Goal: Task Accomplishment & Management: Use online tool/utility

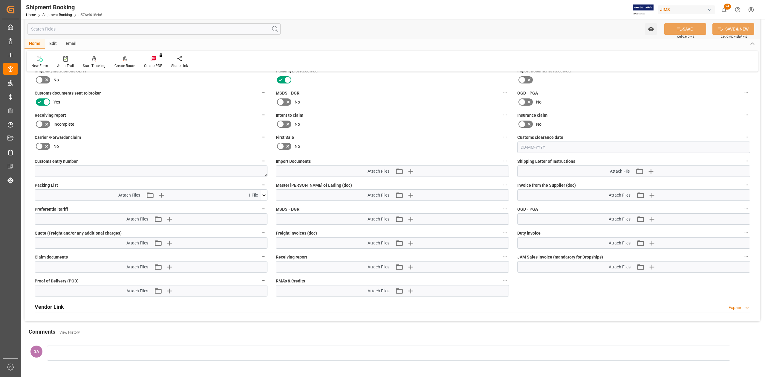
scroll to position [228, 0]
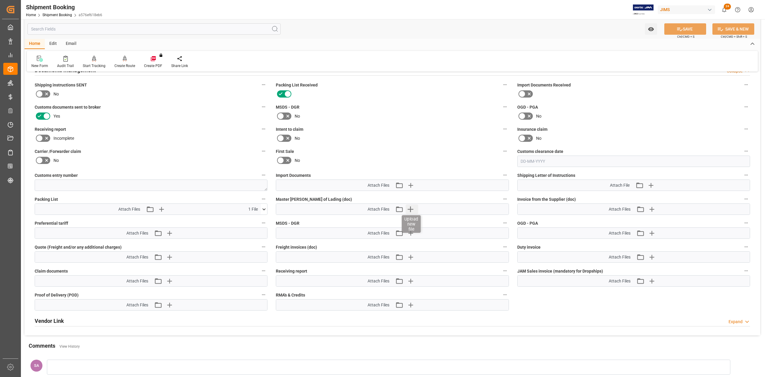
click at [412, 211] on icon "button" at bounding box center [411, 209] width 10 height 10
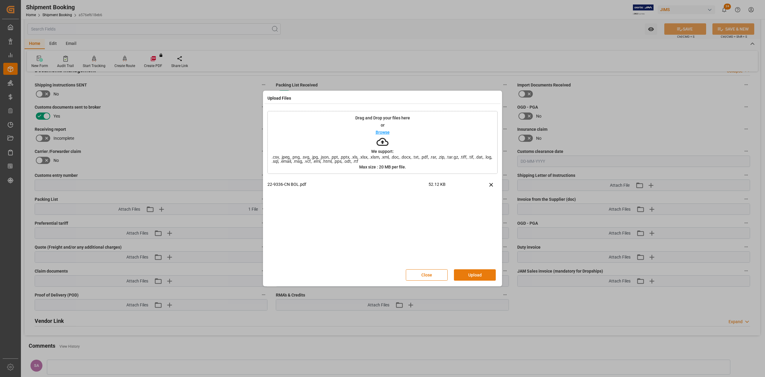
click at [477, 277] on button "Upload" at bounding box center [475, 274] width 42 height 11
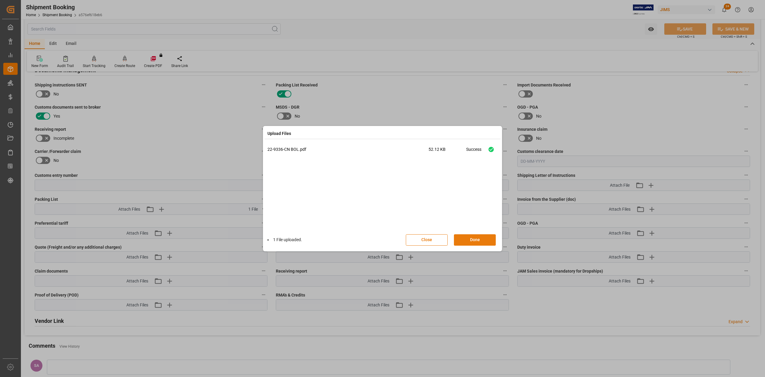
click at [474, 241] on button "Done" at bounding box center [475, 239] width 42 height 11
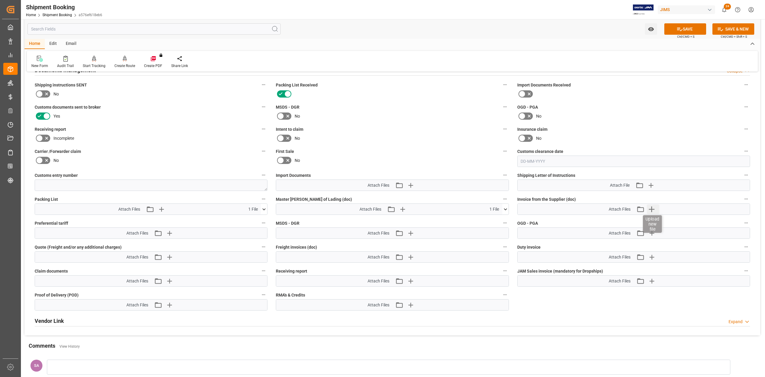
click at [648, 208] on icon "button" at bounding box center [652, 209] width 10 height 10
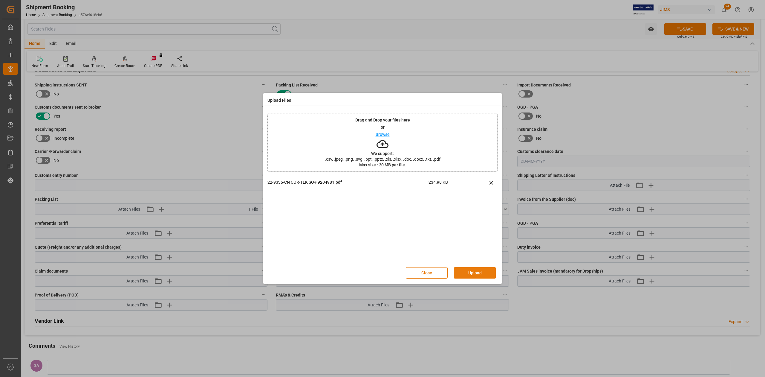
click at [486, 273] on button "Upload" at bounding box center [475, 272] width 42 height 11
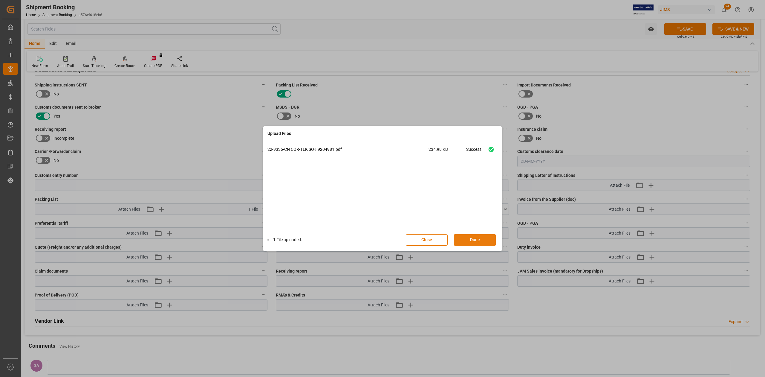
click at [482, 241] on button "Done" at bounding box center [475, 239] width 42 height 11
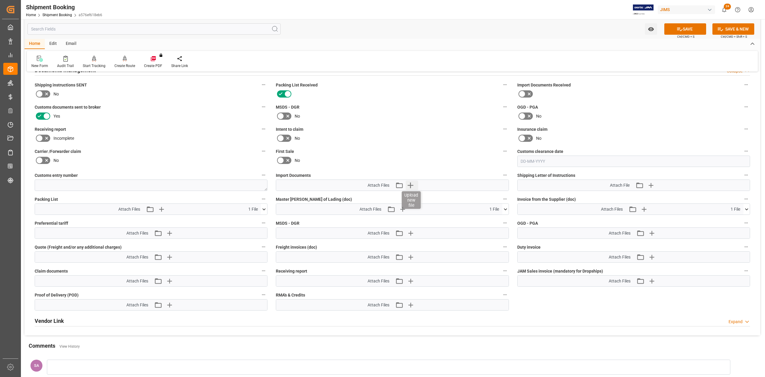
click at [412, 185] on icon "button" at bounding box center [411, 185] width 10 height 10
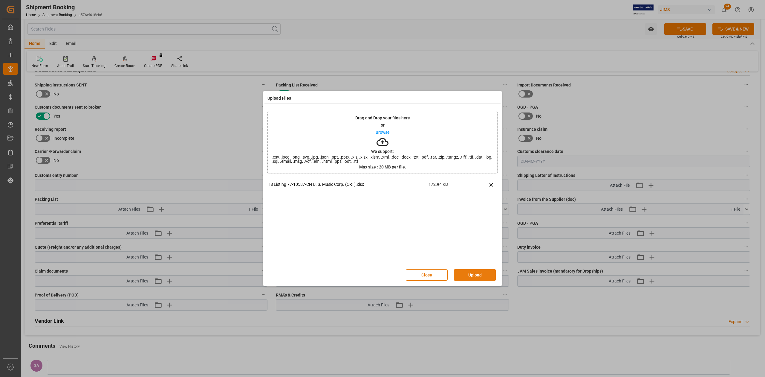
click at [485, 278] on button "Upload" at bounding box center [475, 274] width 42 height 11
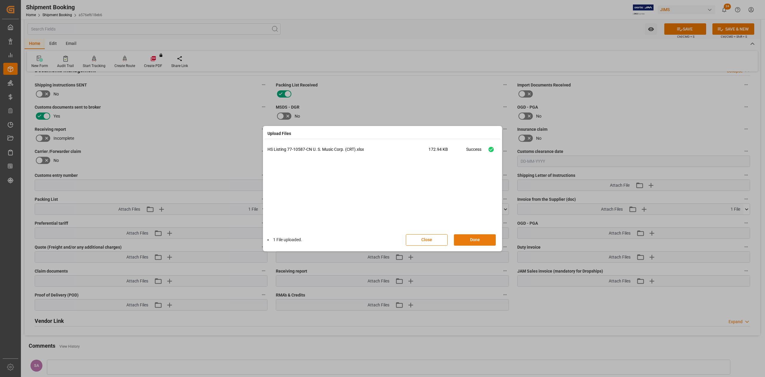
click at [474, 242] on button "Done" at bounding box center [475, 239] width 42 height 11
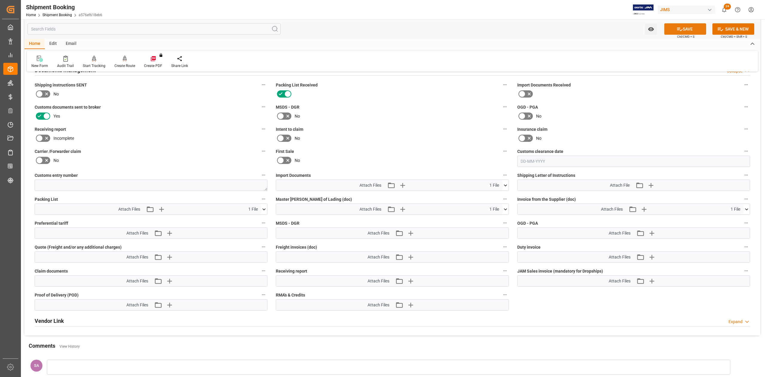
click at [682, 27] on button "SAVE" at bounding box center [686, 28] width 42 height 11
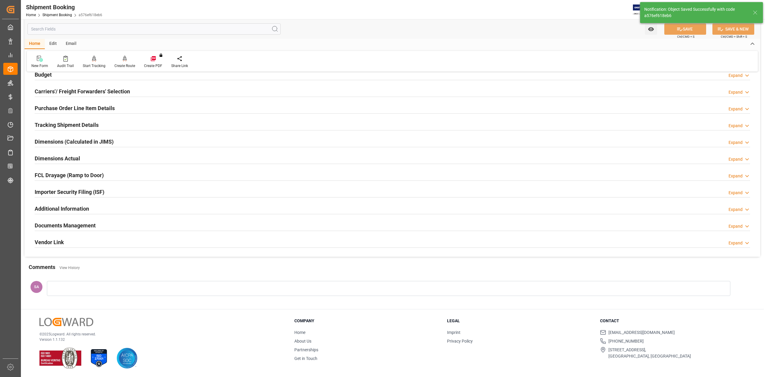
scroll to position [73, 0]
click at [42, 126] on h2 "Tracking Shipment Details" at bounding box center [67, 125] width 64 height 8
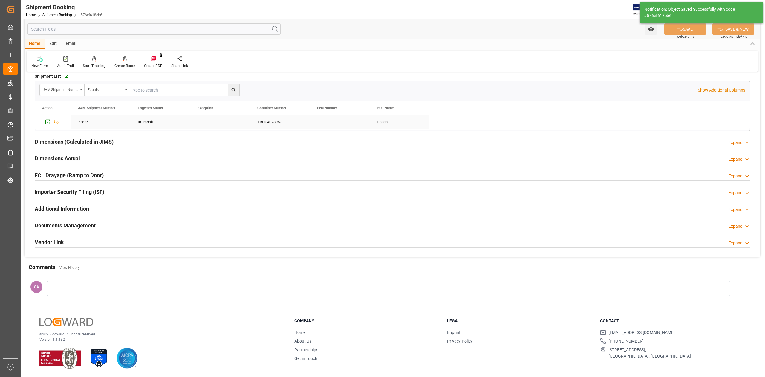
scroll to position [58, 0]
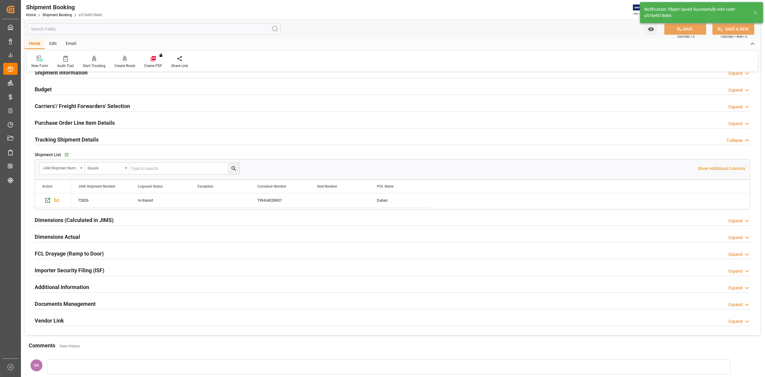
click at [59, 138] on h2 "Tracking Shipment Details" at bounding box center [67, 139] width 64 height 8
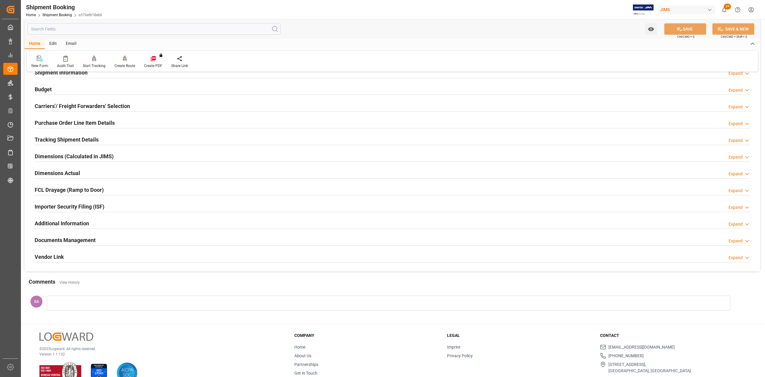
click at [75, 242] on h2 "Documents Management" at bounding box center [65, 240] width 61 height 8
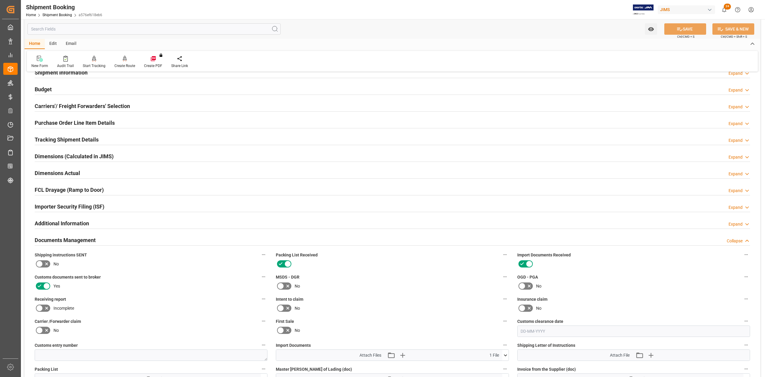
scroll to position [217, 0]
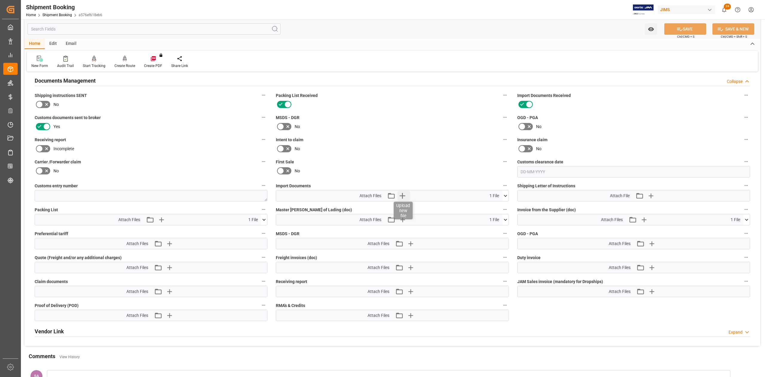
click at [404, 196] on icon "button" at bounding box center [403, 196] width 10 height 10
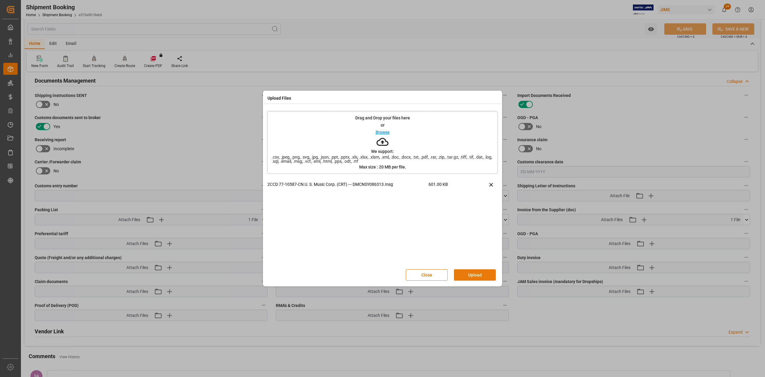
click at [481, 273] on button "Upload" at bounding box center [475, 274] width 42 height 11
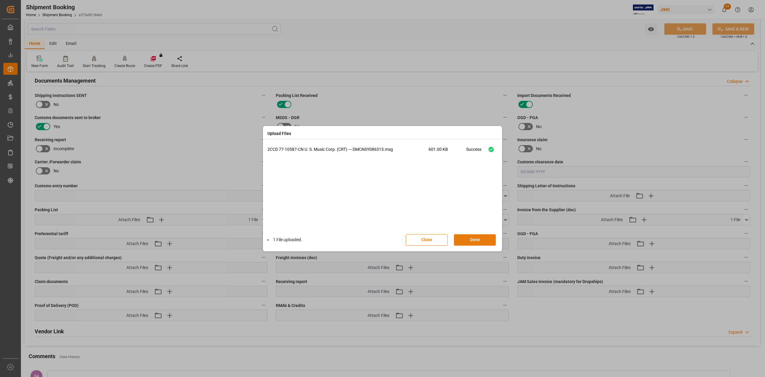
click at [480, 240] on button "Done" at bounding box center [475, 239] width 42 height 11
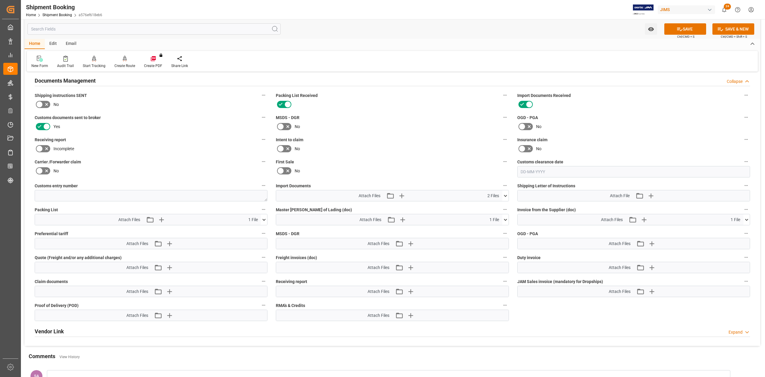
click at [681, 29] on icon at bounding box center [680, 29] width 6 height 6
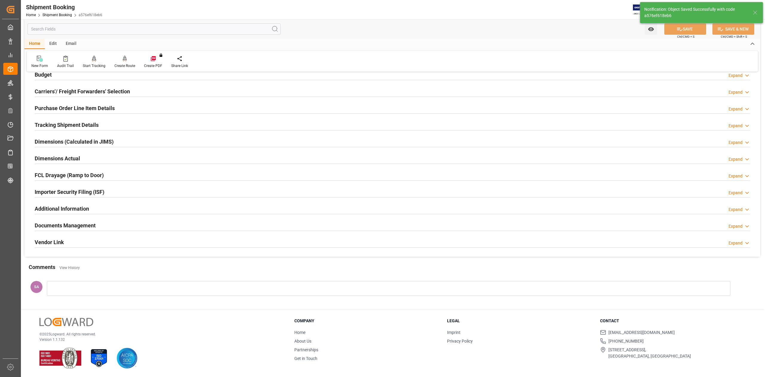
scroll to position [73, 0]
click at [73, 225] on h2 "Documents Management" at bounding box center [65, 225] width 61 height 8
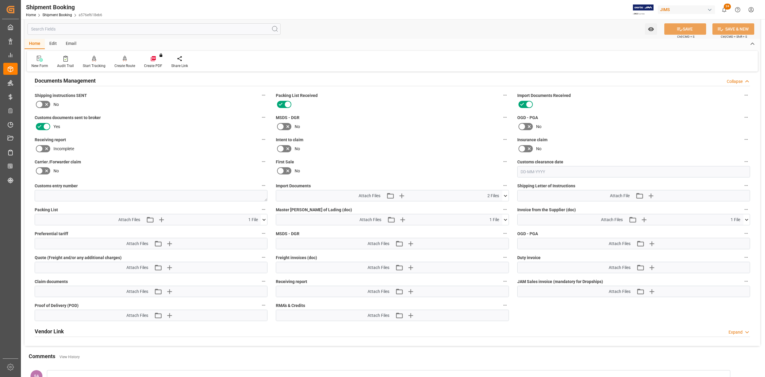
click at [266, 222] on icon at bounding box center [264, 219] width 6 height 6
click at [261, 230] on icon at bounding box center [261, 231] width 6 height 4
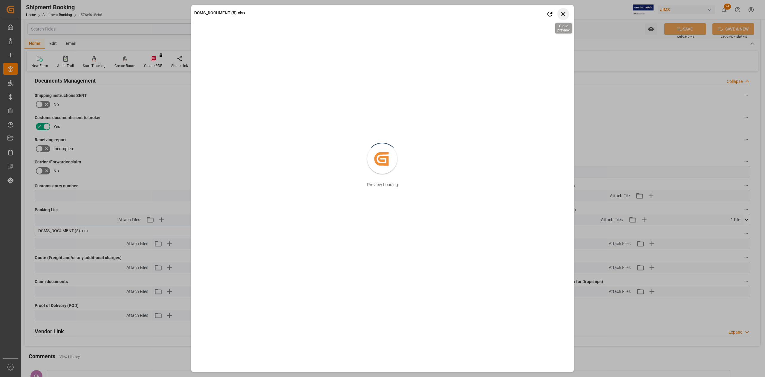
click at [566, 15] on icon "button" at bounding box center [563, 13] width 7 height 7
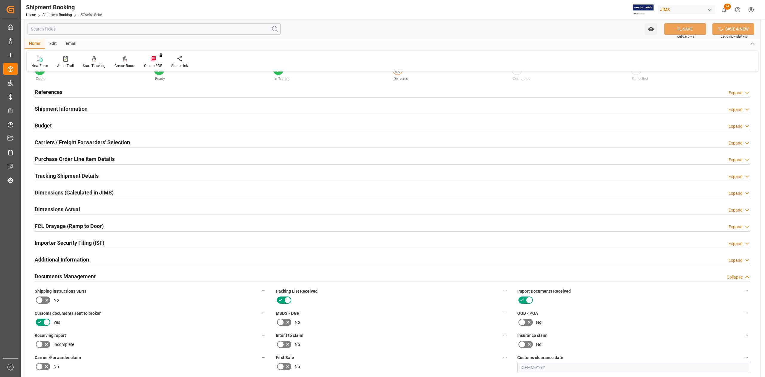
scroll to position [0, 0]
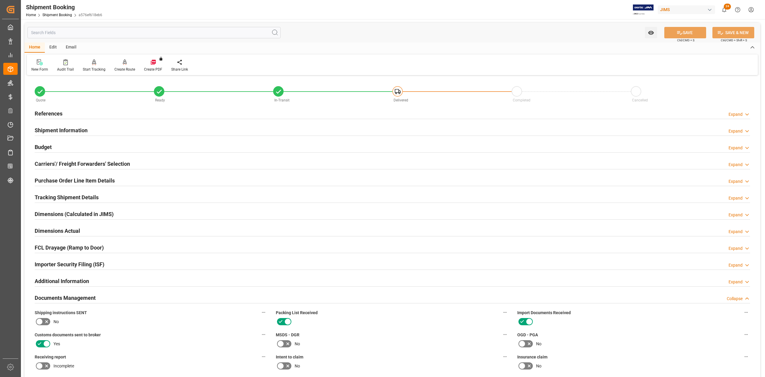
click at [58, 114] on h2 "References" at bounding box center [49, 113] width 28 height 8
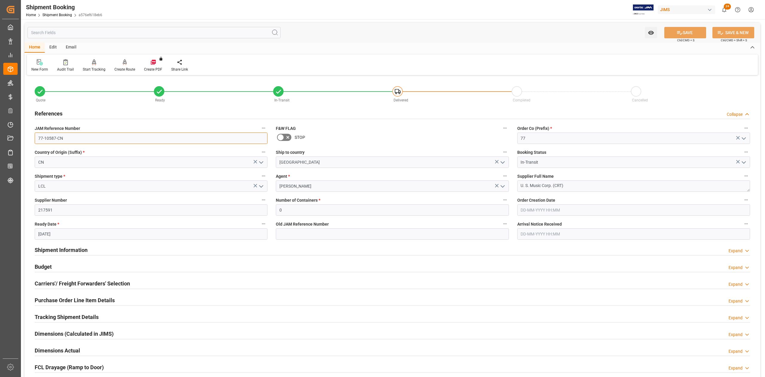
click at [88, 139] on input "77-10587-CN" at bounding box center [151, 137] width 233 height 11
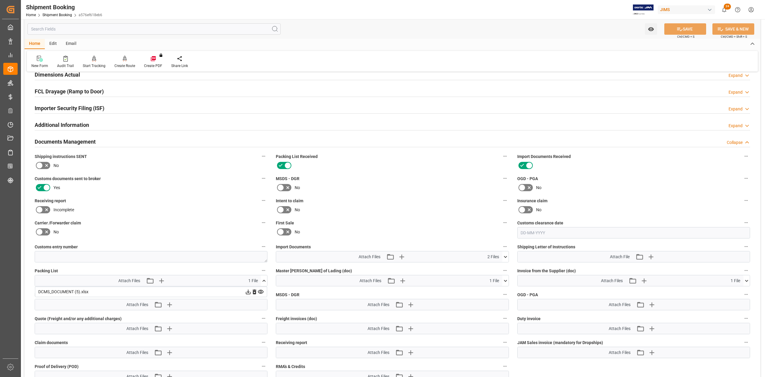
scroll to position [279, 0]
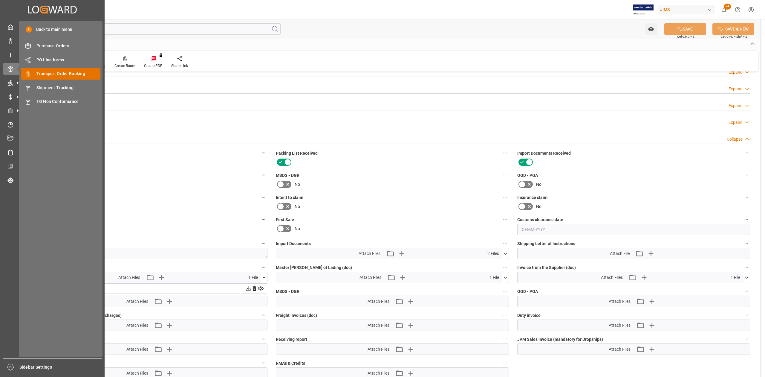
click at [81, 73] on span "Transport Order Booking" at bounding box center [68, 74] width 64 height 6
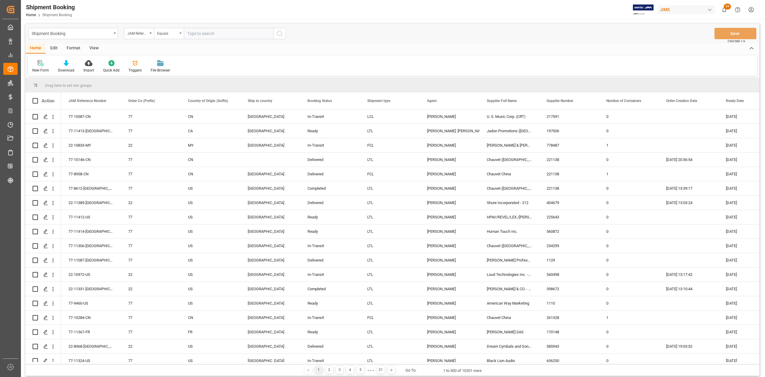
click at [206, 30] on input "text" at bounding box center [229, 33] width 90 height 11
paste input "77-10561-DE"
type input "77-10561-DE"
click at [282, 34] on circle "search button" at bounding box center [279, 33] width 5 height 5
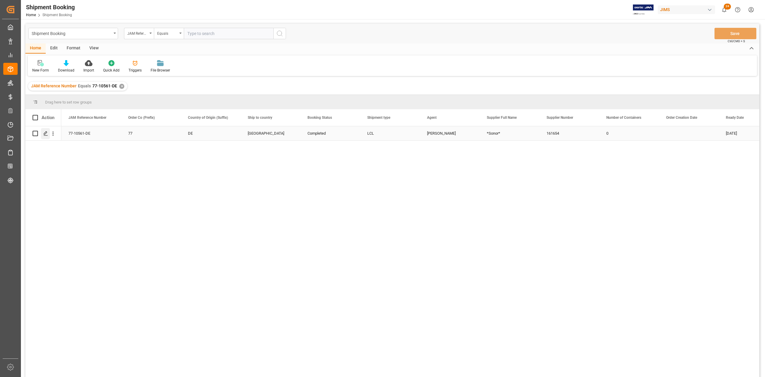
click at [47, 135] on line "Press SPACE to select this row." at bounding box center [46, 135] width 4 height 0
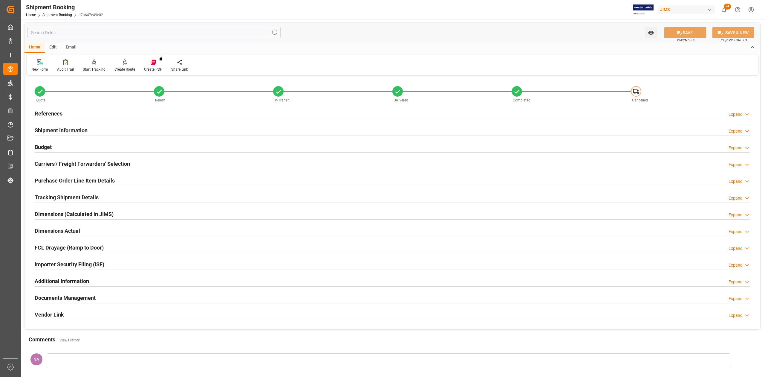
click at [59, 111] on h2 "References" at bounding box center [49, 113] width 28 height 8
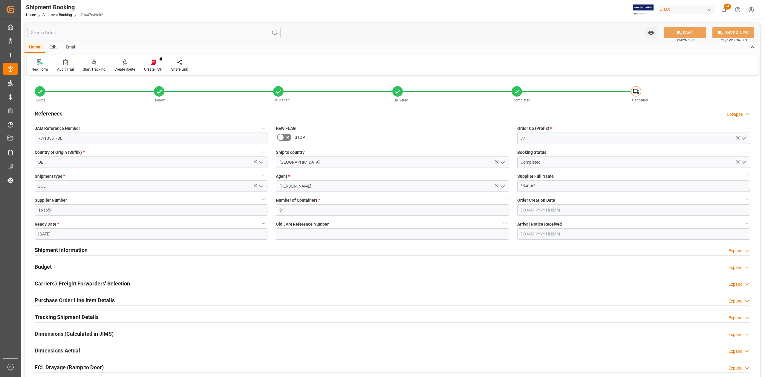
click at [59, 111] on h2 "References" at bounding box center [49, 113] width 28 height 8
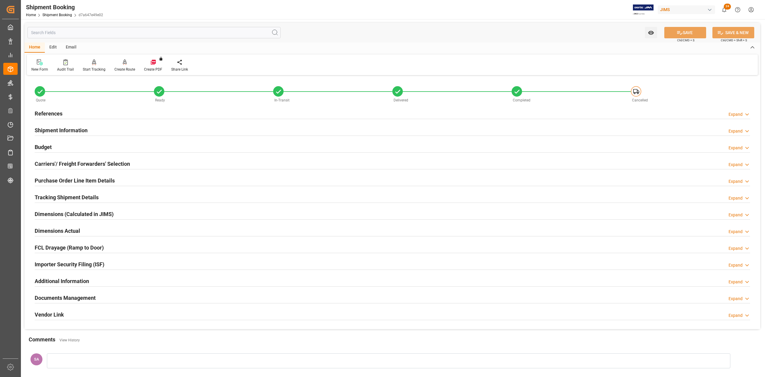
click at [60, 196] on h2 "Tracking Shipment Details" at bounding box center [67, 197] width 64 height 8
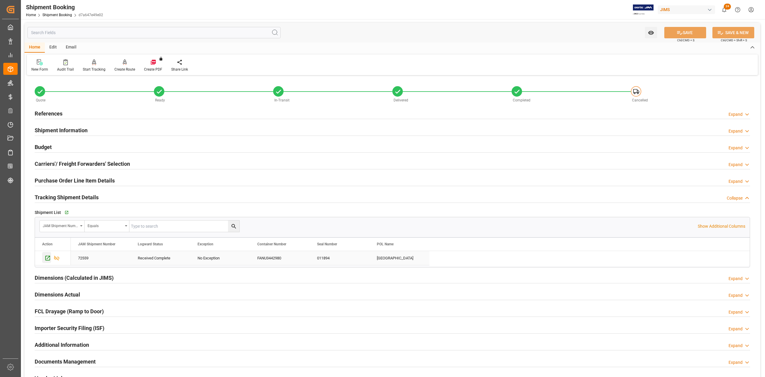
click at [47, 259] on icon "Press SPACE to select this row." at bounding box center [48, 258] width 6 height 6
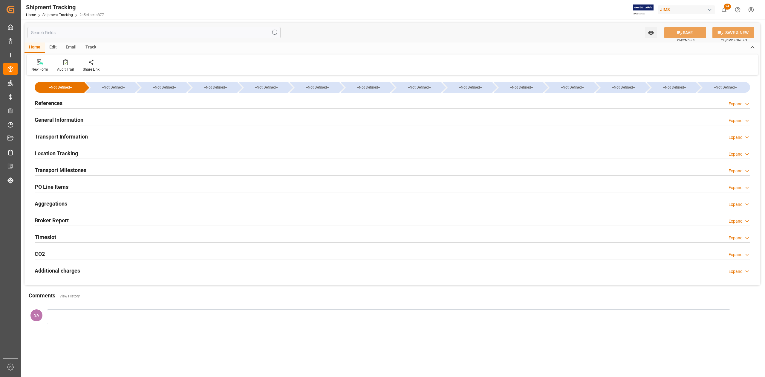
type input "[DATE] 08:30"
type input "[DATE] 12:45"
click at [54, 237] on h2 "Timeslot" at bounding box center [46, 237] width 22 height 8
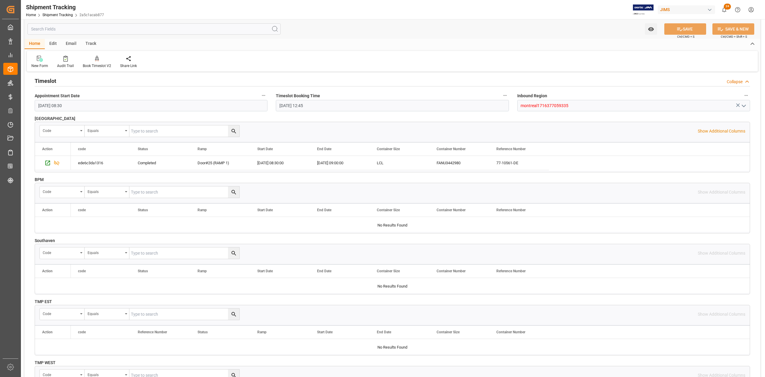
scroll to position [159, 0]
